Goal: Navigation & Orientation: Find specific page/section

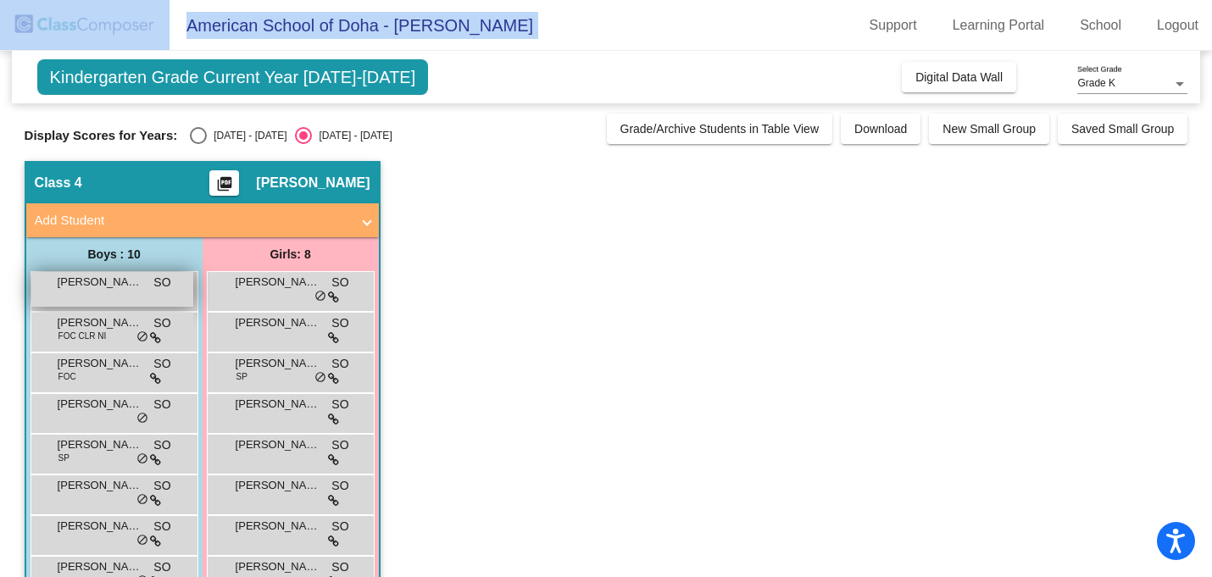
scroll to position [128, 0]
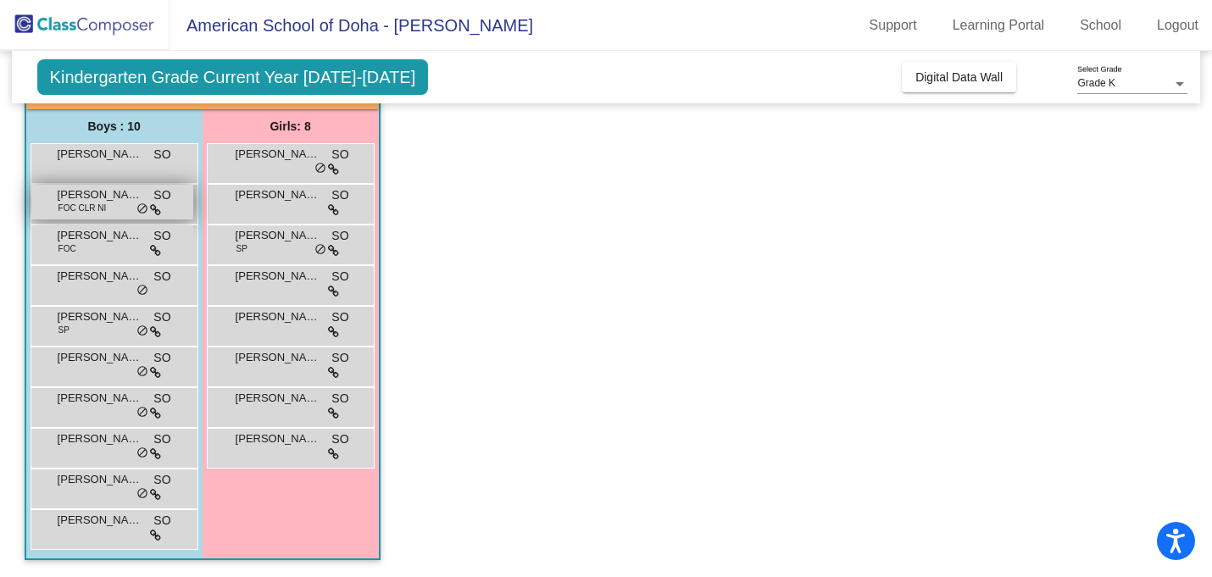
click at [93, 207] on span "FOC CLR NI" at bounding box center [82, 208] width 48 height 13
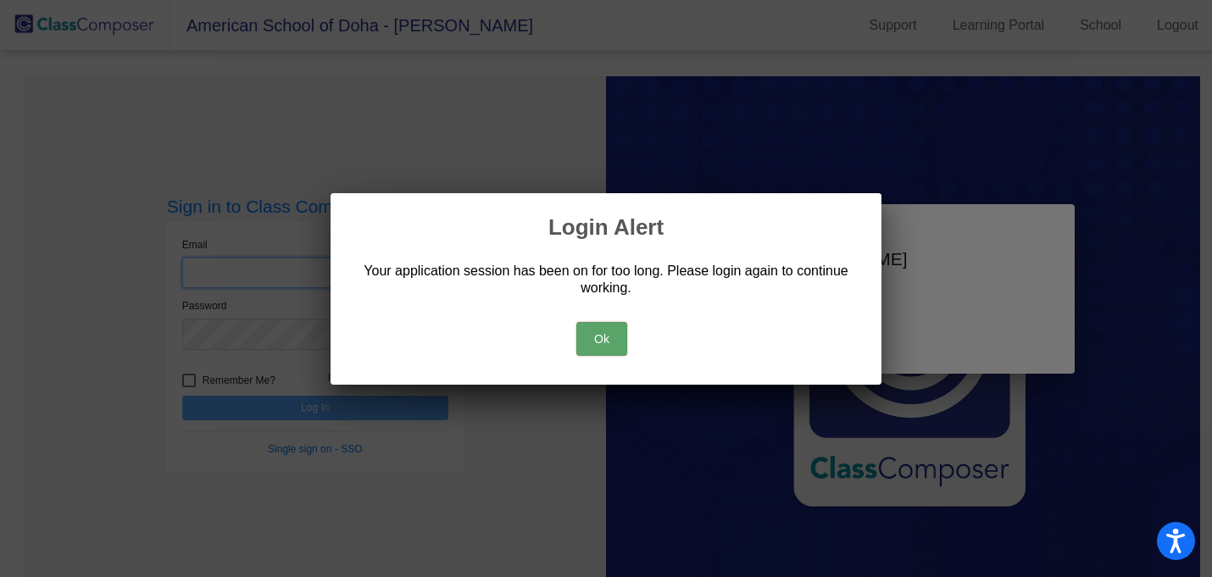
type input "[PERSON_NAME][EMAIL_ADDRESS][DOMAIN_NAME]"
click at [599, 339] on button "Ok" at bounding box center [601, 339] width 51 height 34
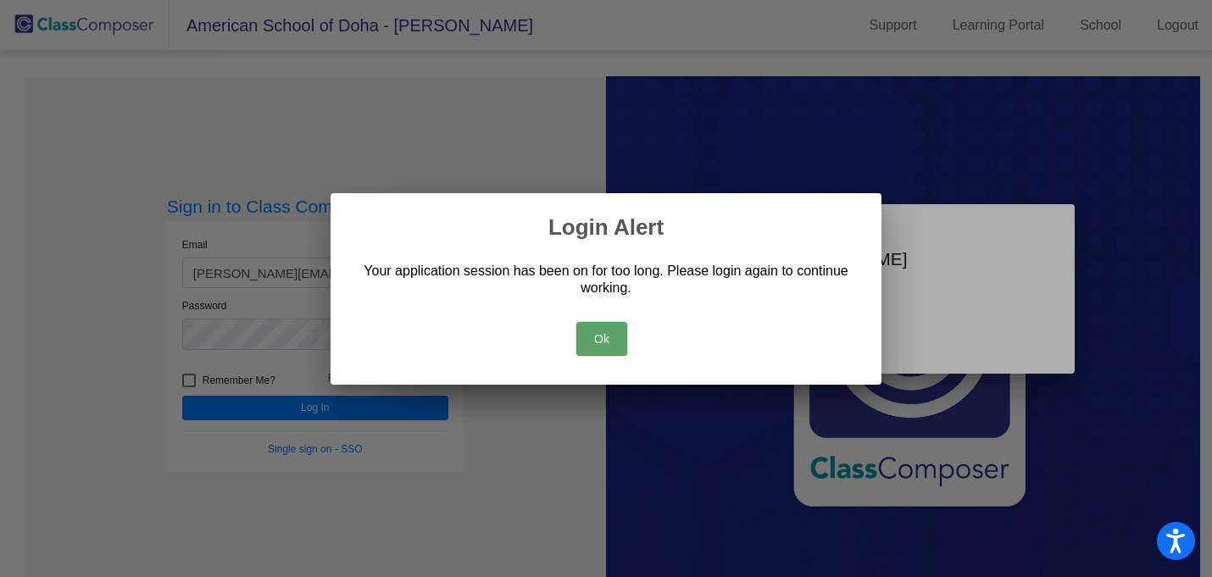
click at [610, 342] on button "Ok" at bounding box center [601, 339] width 51 height 34
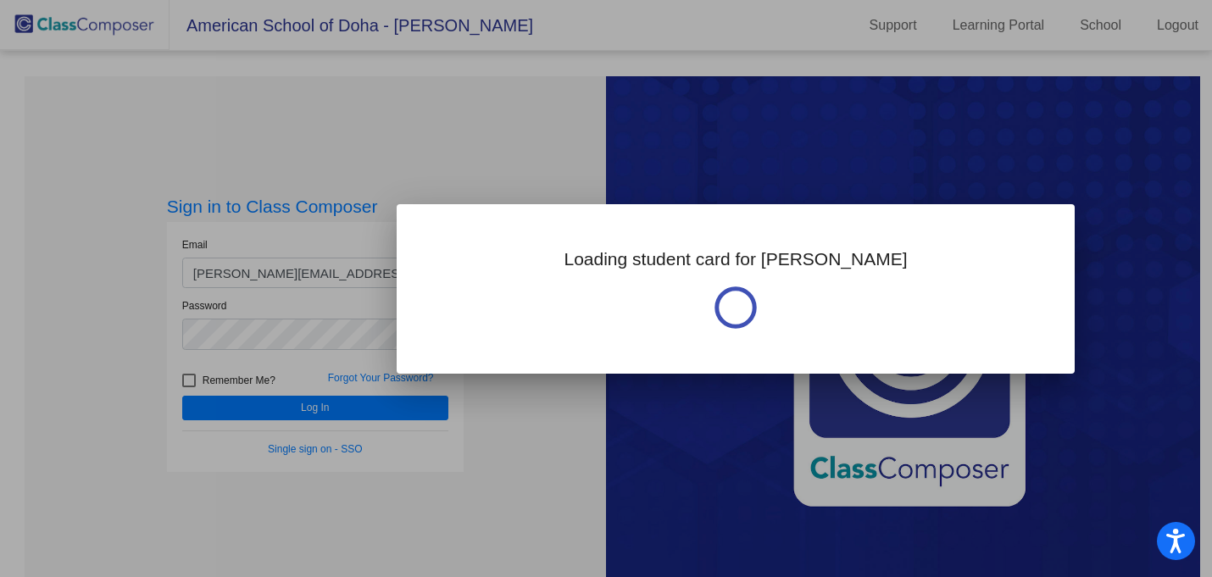
click at [293, 408] on div at bounding box center [606, 288] width 1212 height 577
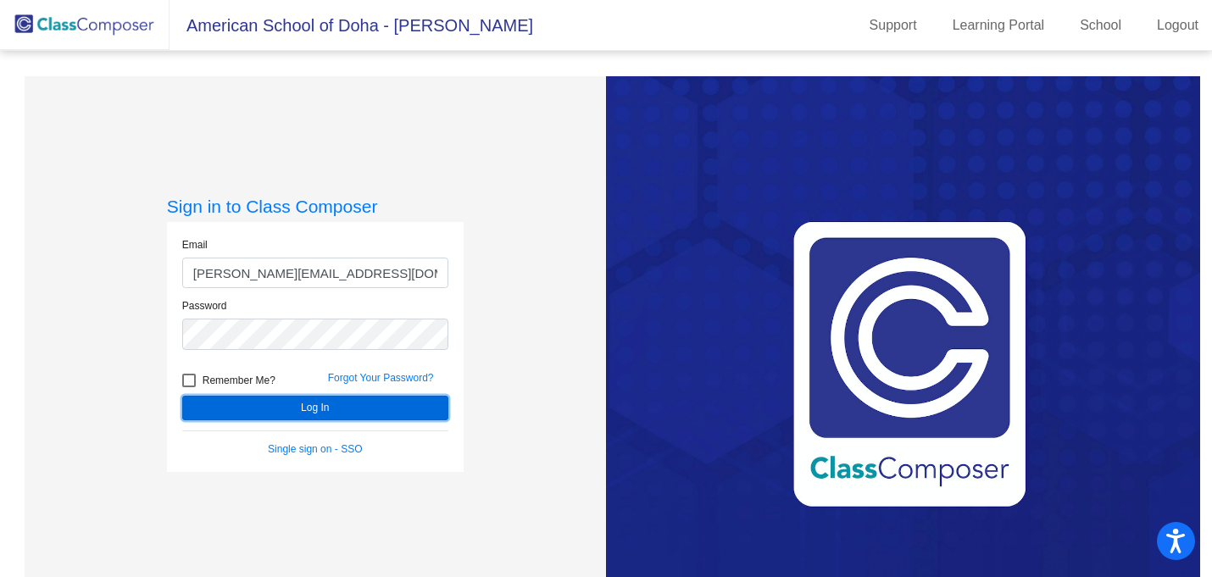
click at [298, 413] on button "Log In" at bounding box center [315, 408] width 266 height 25
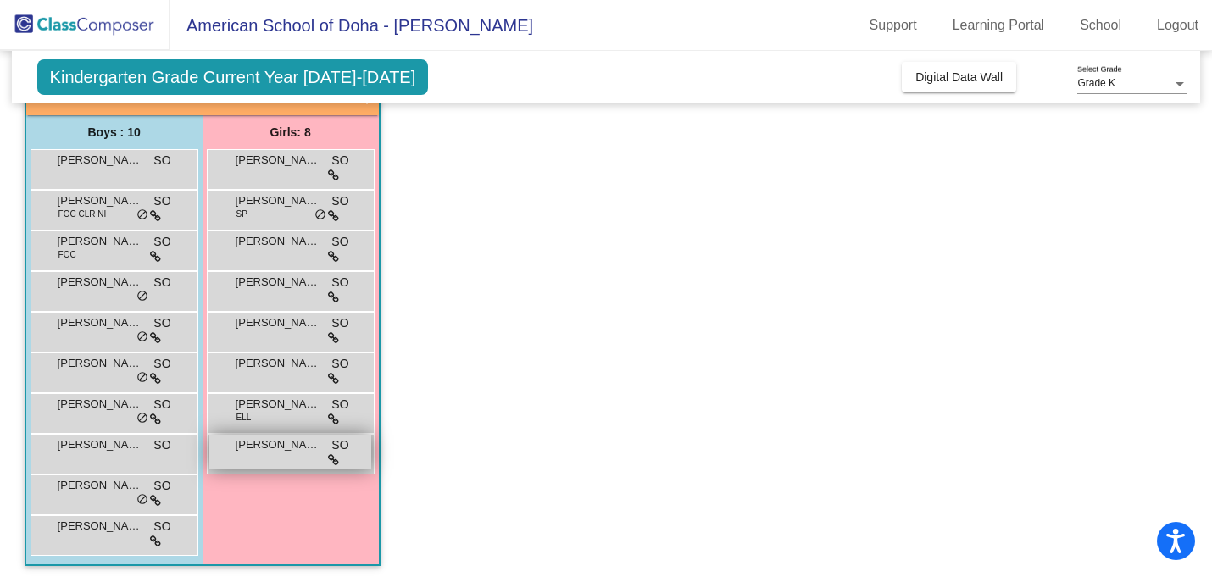
scroll to position [128, 0]
